Goal: Find specific fact: Find specific fact

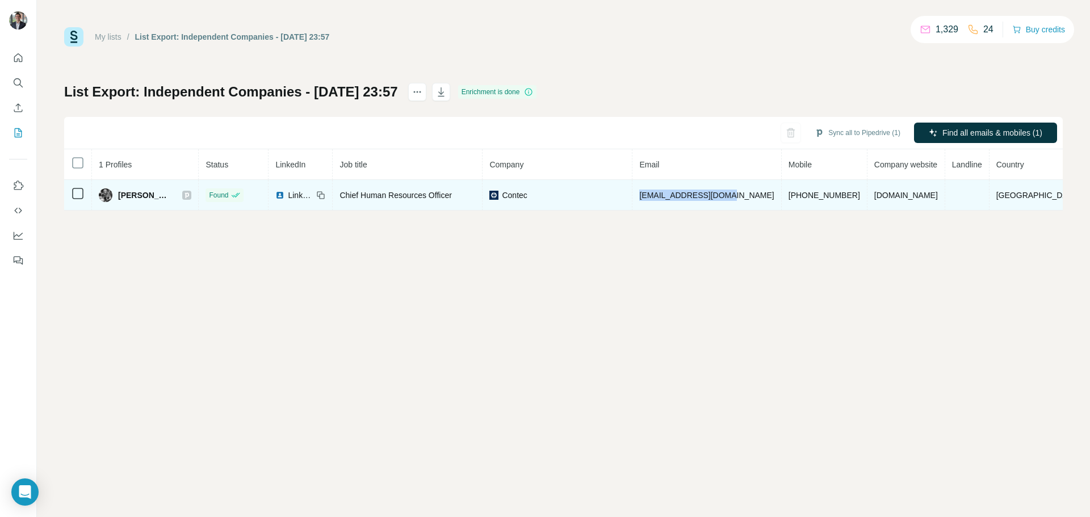
drag, startPoint x: 769, startPoint y: 194, endPoint x: 683, endPoint y: 198, distance: 85.8
click at [683, 198] on span "[EMAIL_ADDRESS][DOMAIN_NAME]" at bounding box center [706, 195] width 135 height 9
copy span "[EMAIL_ADDRESS][DOMAIN_NAME]"
